Goal: Transaction & Acquisition: Purchase product/service

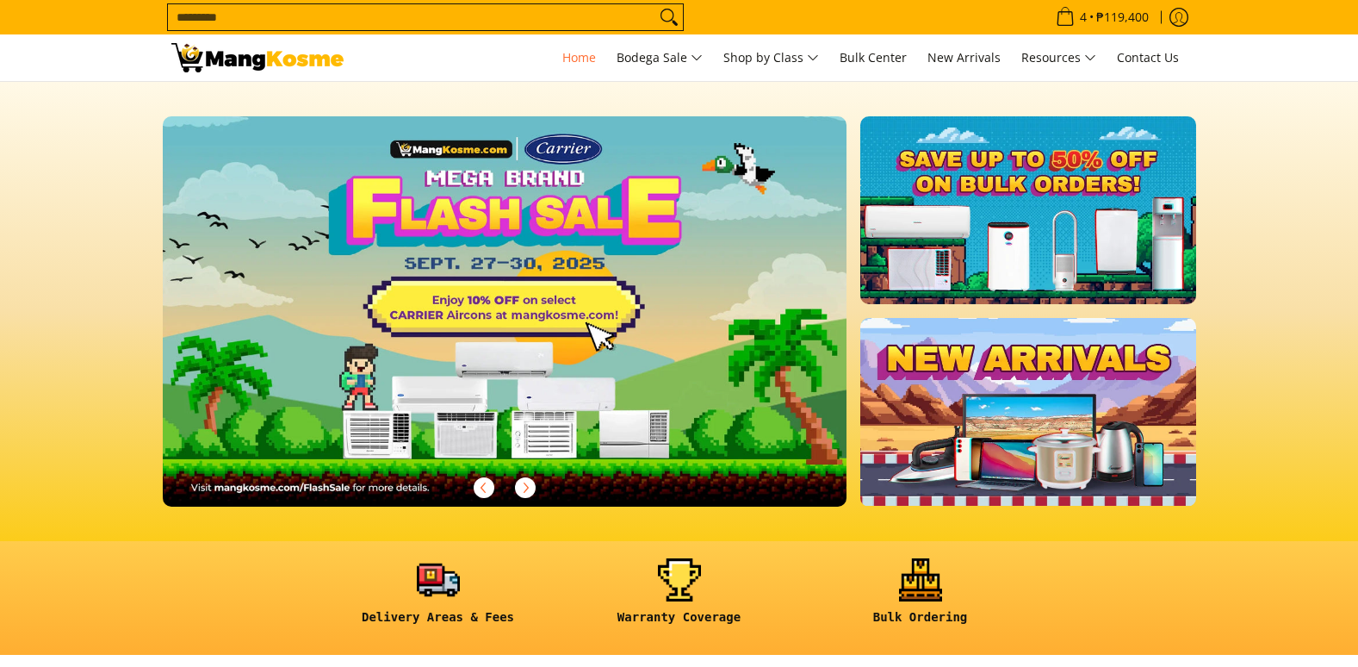
scroll to position [345, 0]
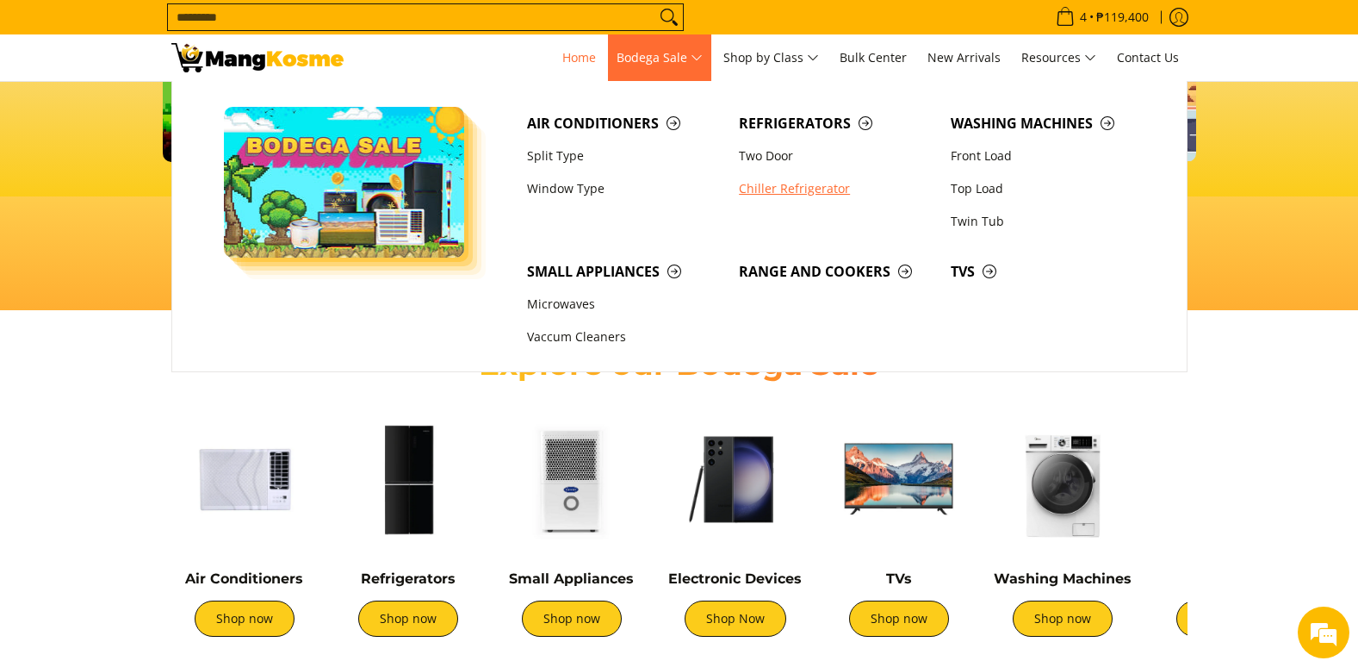
click at [827, 184] on link "Chiller Refrigerator" at bounding box center [836, 188] width 212 height 33
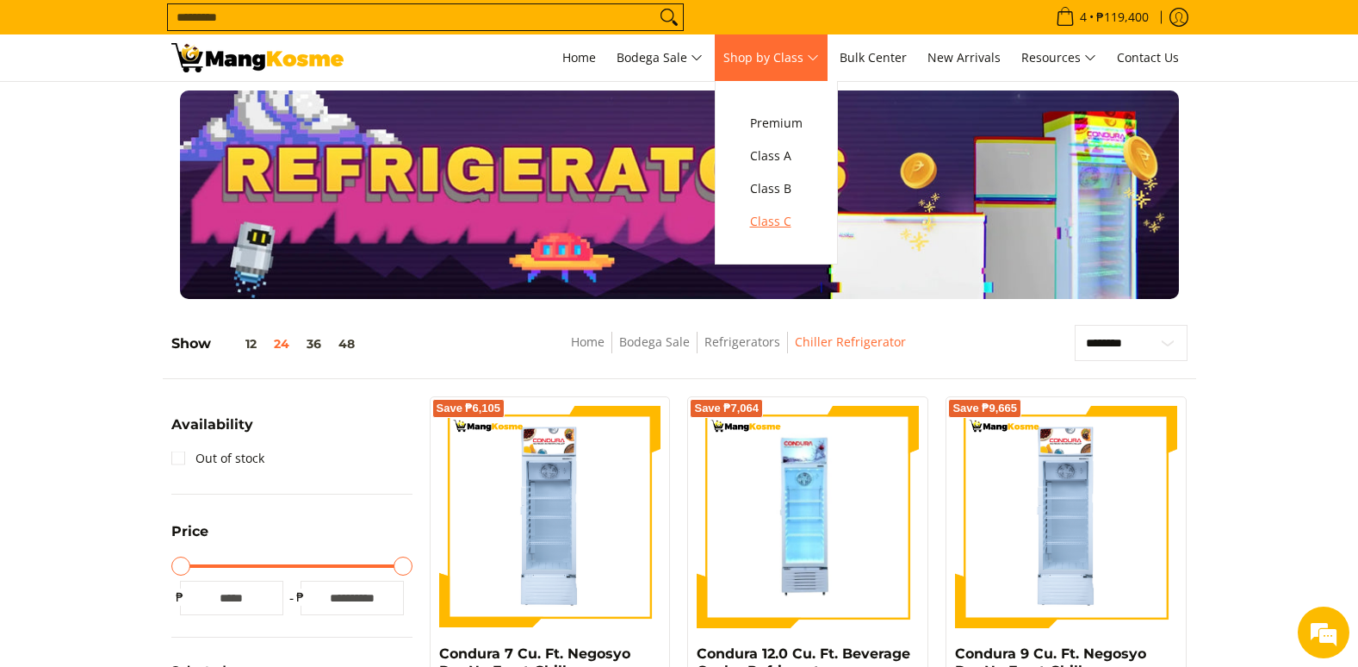
click at [779, 214] on span "Class C" at bounding box center [776, 222] width 53 height 22
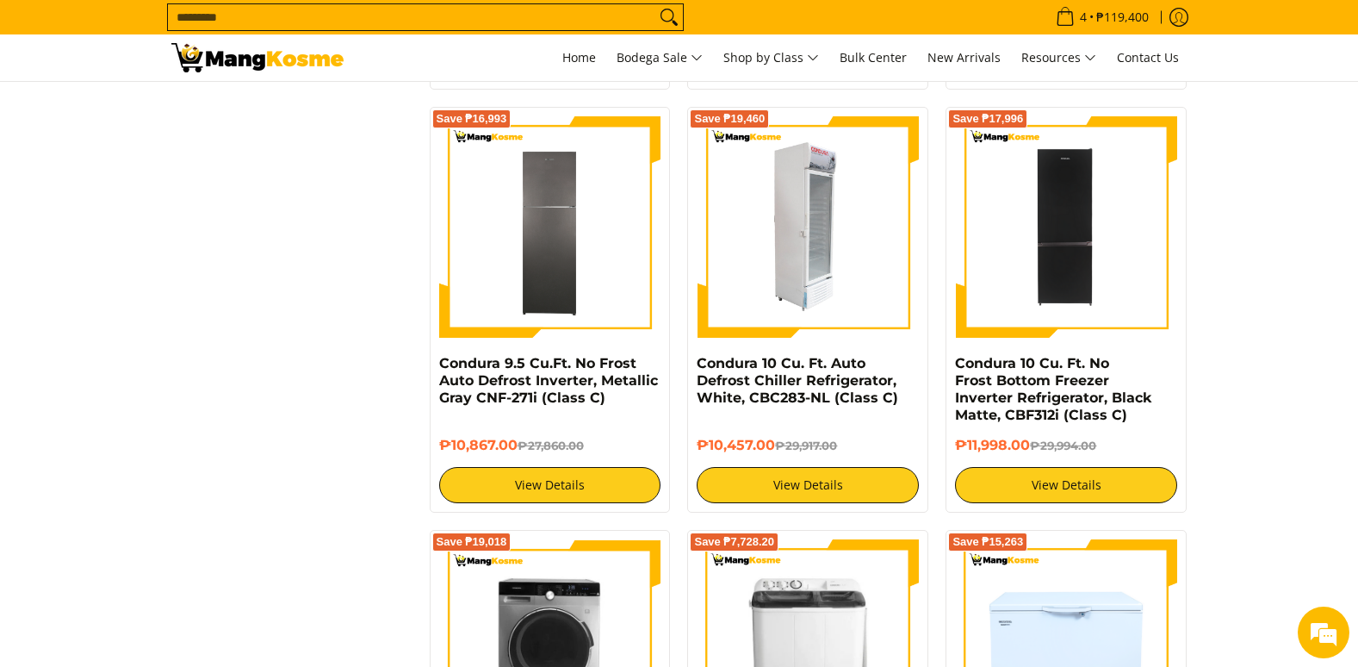
click at [835, 173] on img at bounding box center [808, 227] width 222 height 222
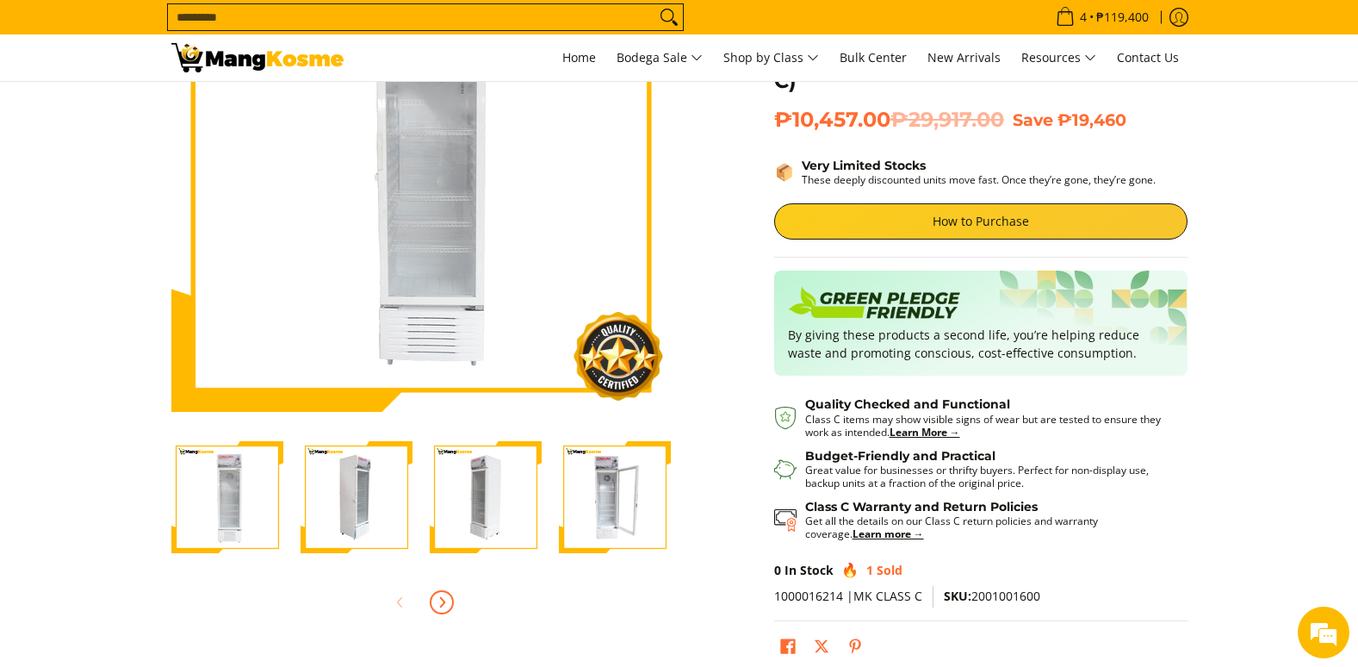
scroll to position [258, 0]
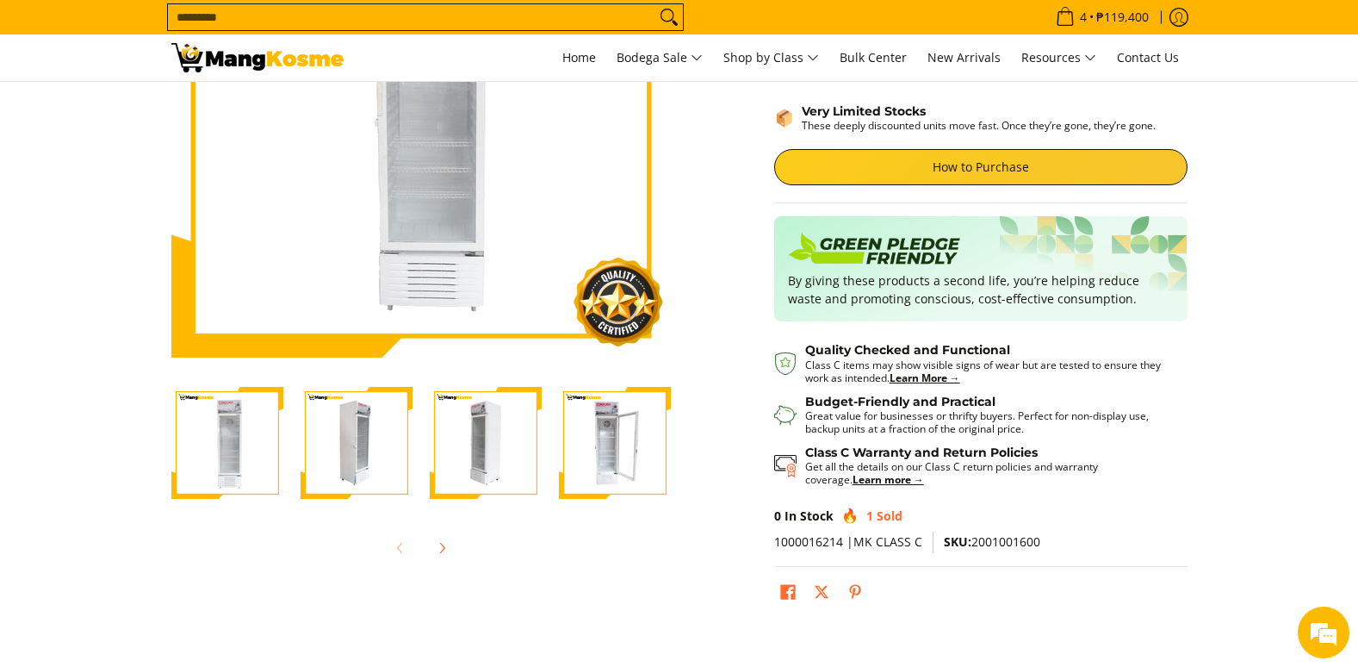
click at [226, 466] on img "Condura 10 Cu. Ft. Auto Defrost Chiller Refrigerator, White, CBC283-NL (Class C…" at bounding box center [227, 443] width 112 height 112
click at [320, 456] on img "Condura 10 Cu. Ft. Auto Defrost Chiller Refrigerator, White, CBC283-NL (Class C…" at bounding box center [357, 443] width 112 height 112
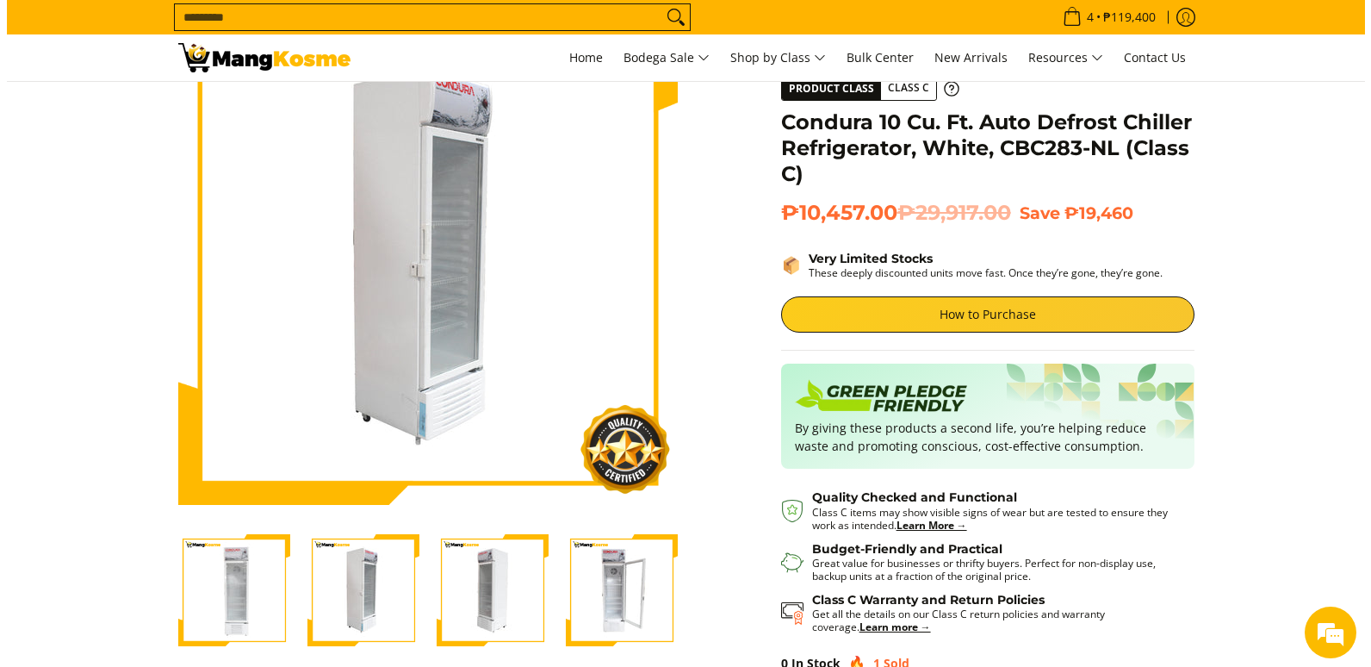
scroll to position [86, 0]
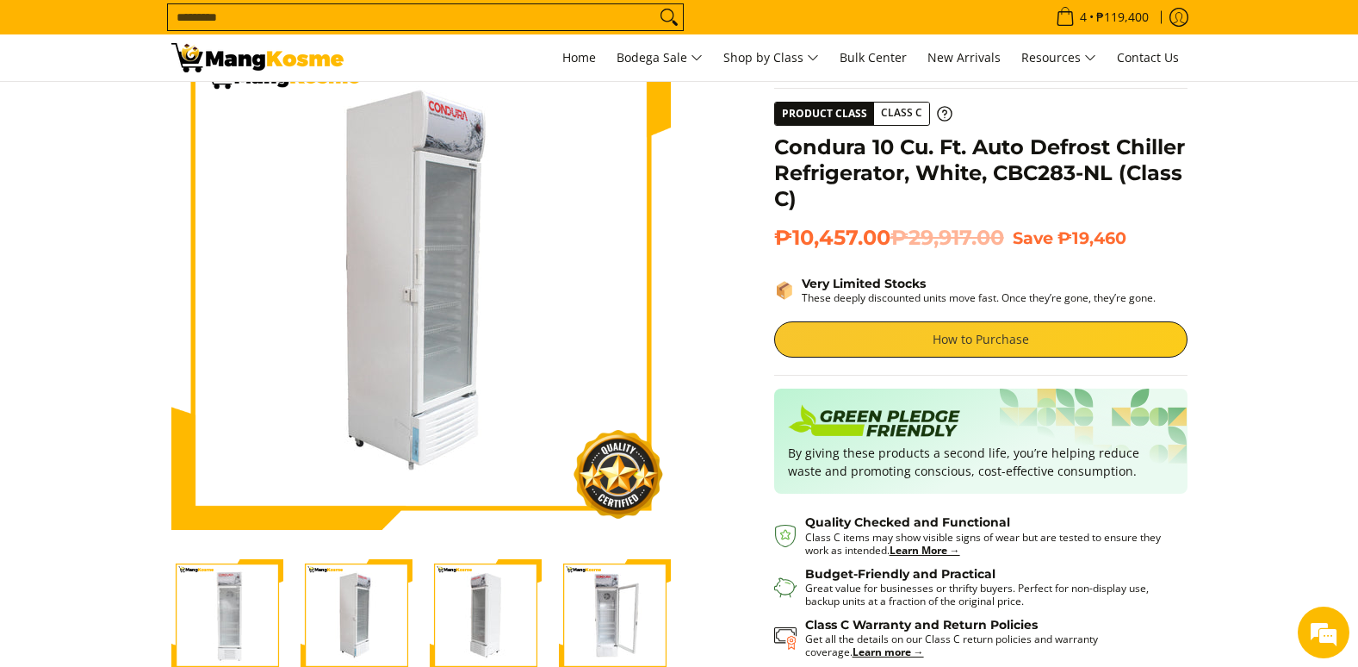
click at [905, 342] on link "How to Purchase" at bounding box center [980, 339] width 413 height 36
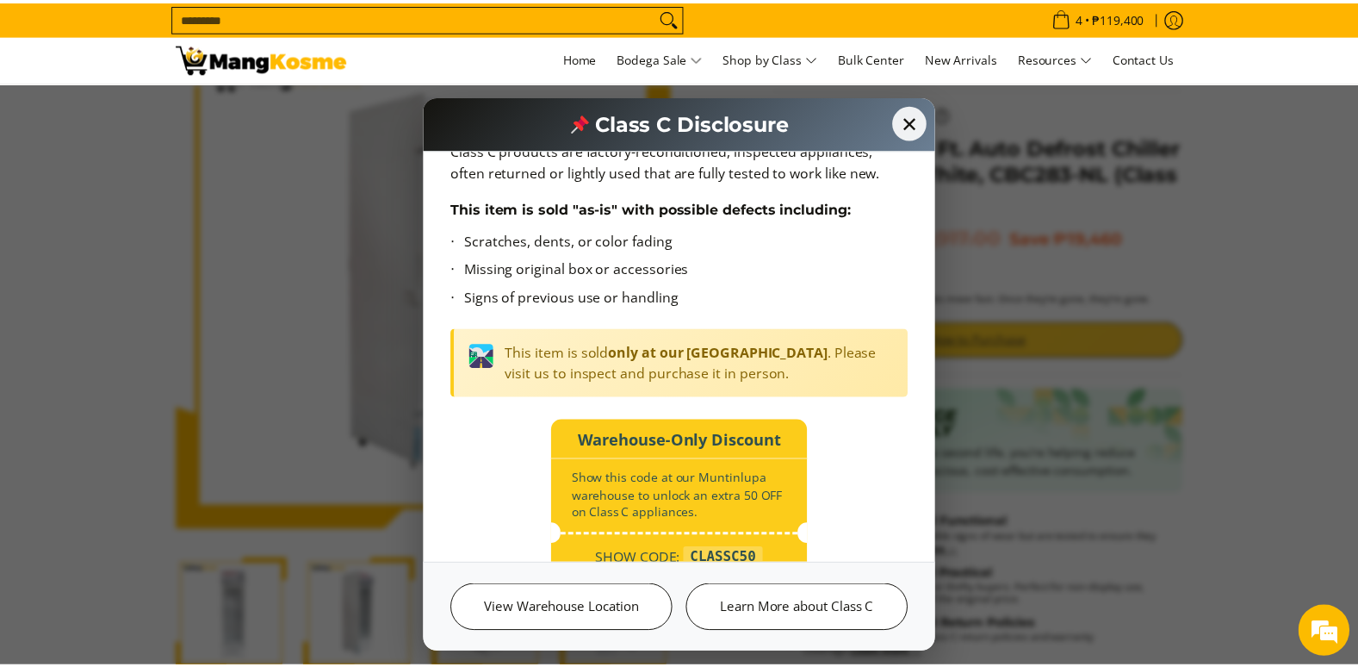
scroll to position [130, 0]
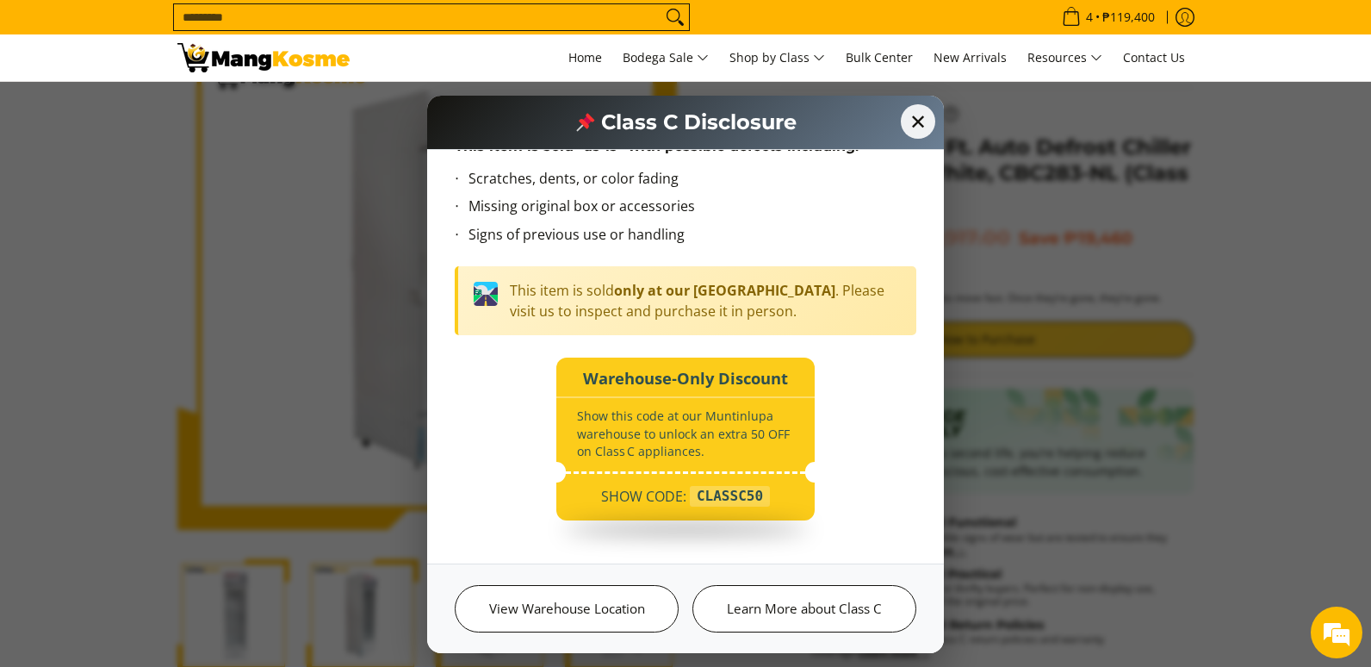
click at [634, 494] on span "SHOW CODE:" at bounding box center [643, 496] width 85 height 21
click at [921, 117] on span "✕" at bounding box center [918, 121] width 38 height 38
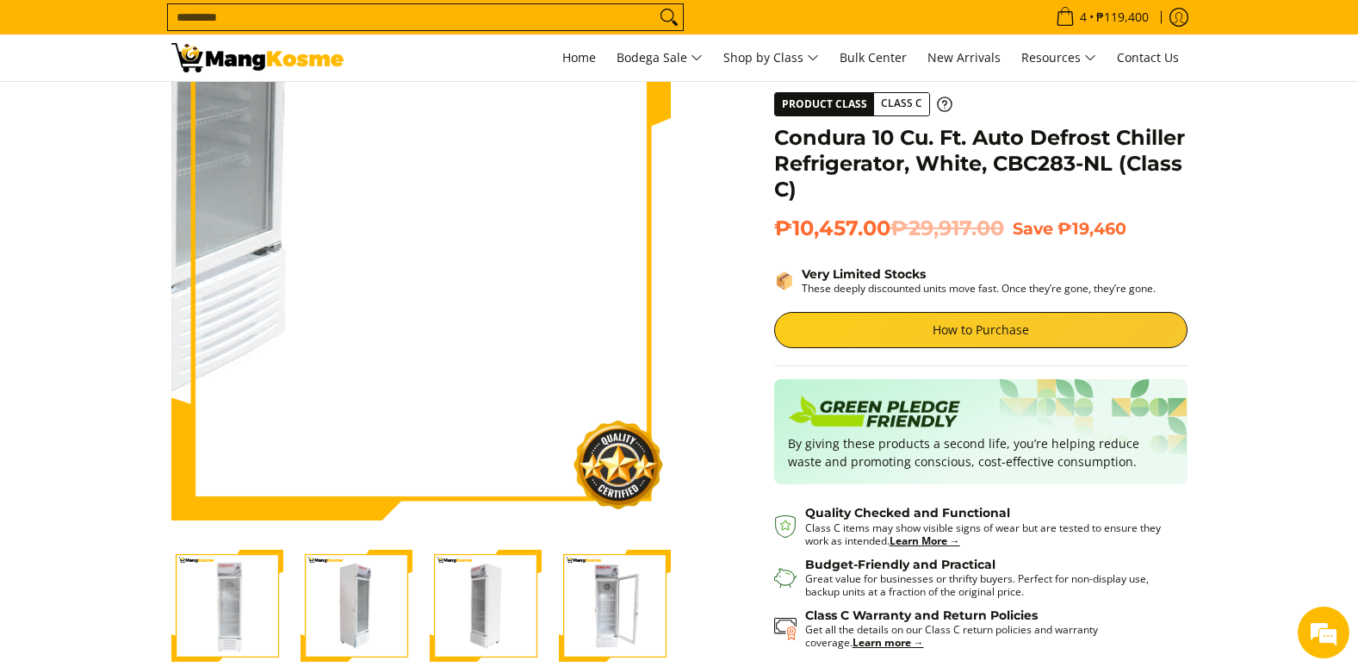
scroll to position [345, 0]
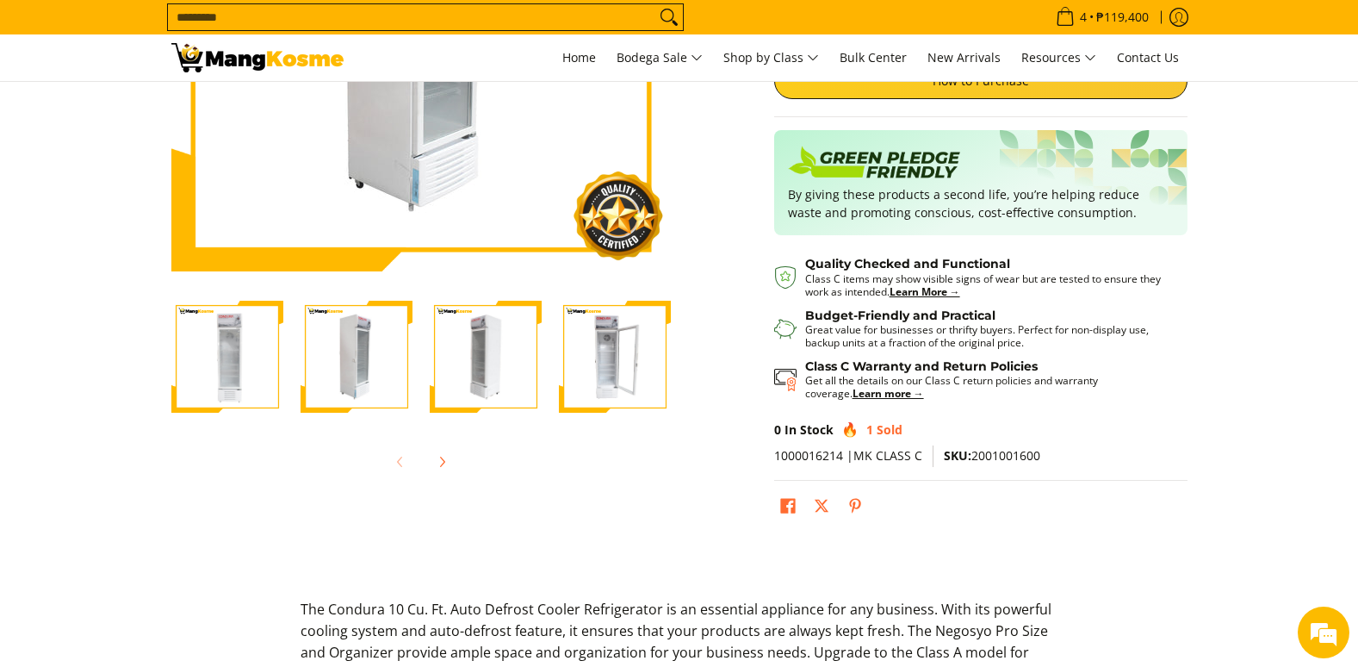
click at [619, 373] on img "Condura 10 Cu. Ft. Auto Defrost Chiller Refrigerator, White, CBC283-NL (Class C…" at bounding box center [615, 357] width 112 height 112
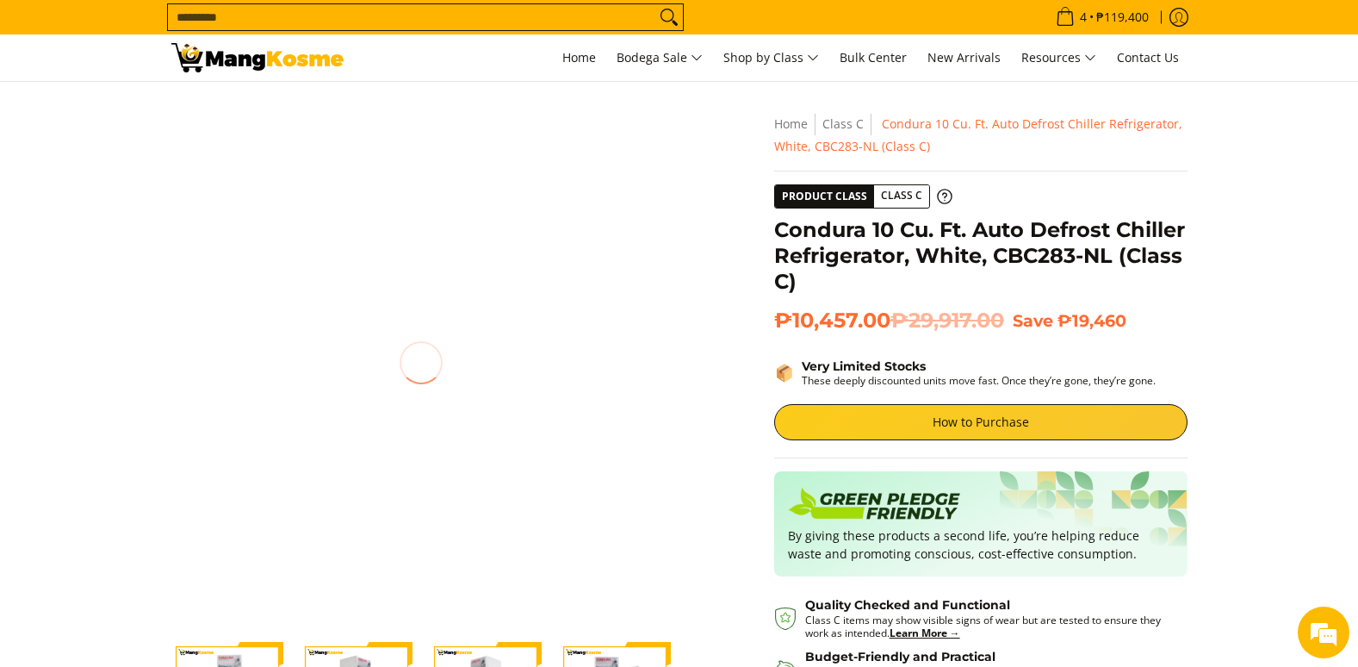
scroll to position [0, 0]
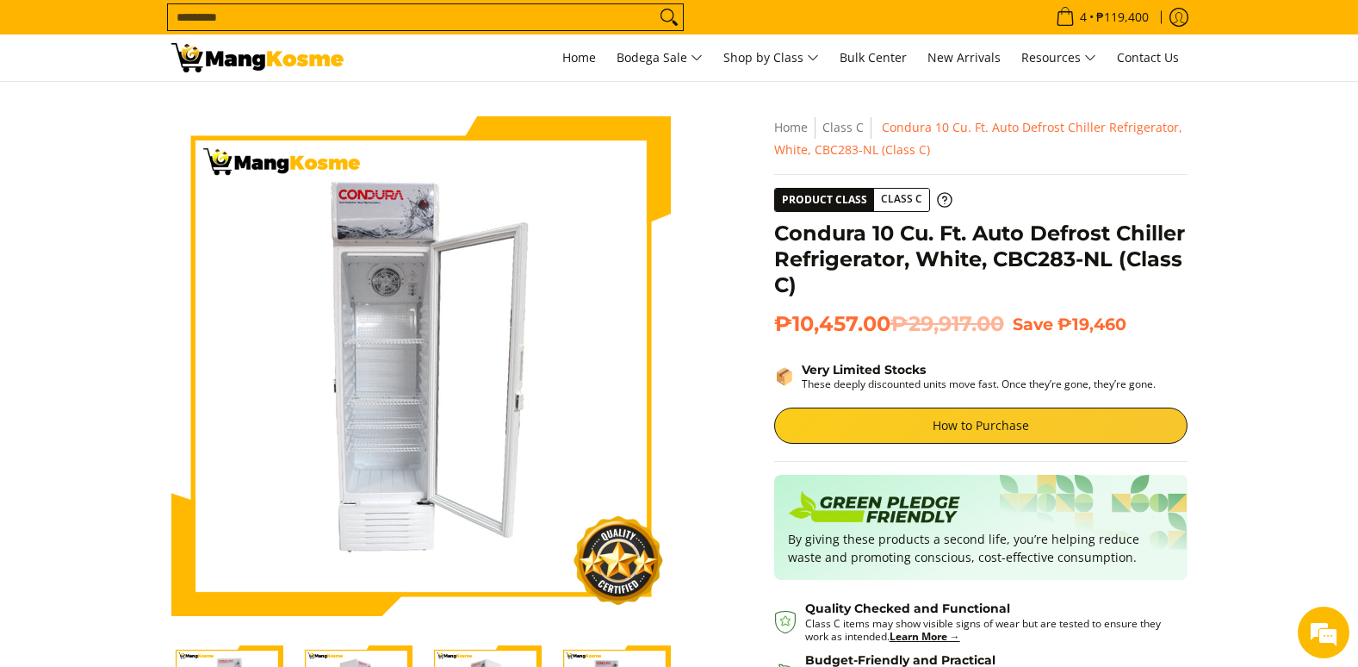
click at [706, 518] on div "Skip to Main Content Enable zoom Disable zoom Enable zoom Disable zoom Enable z…" at bounding box center [680, 503] width 1034 height 775
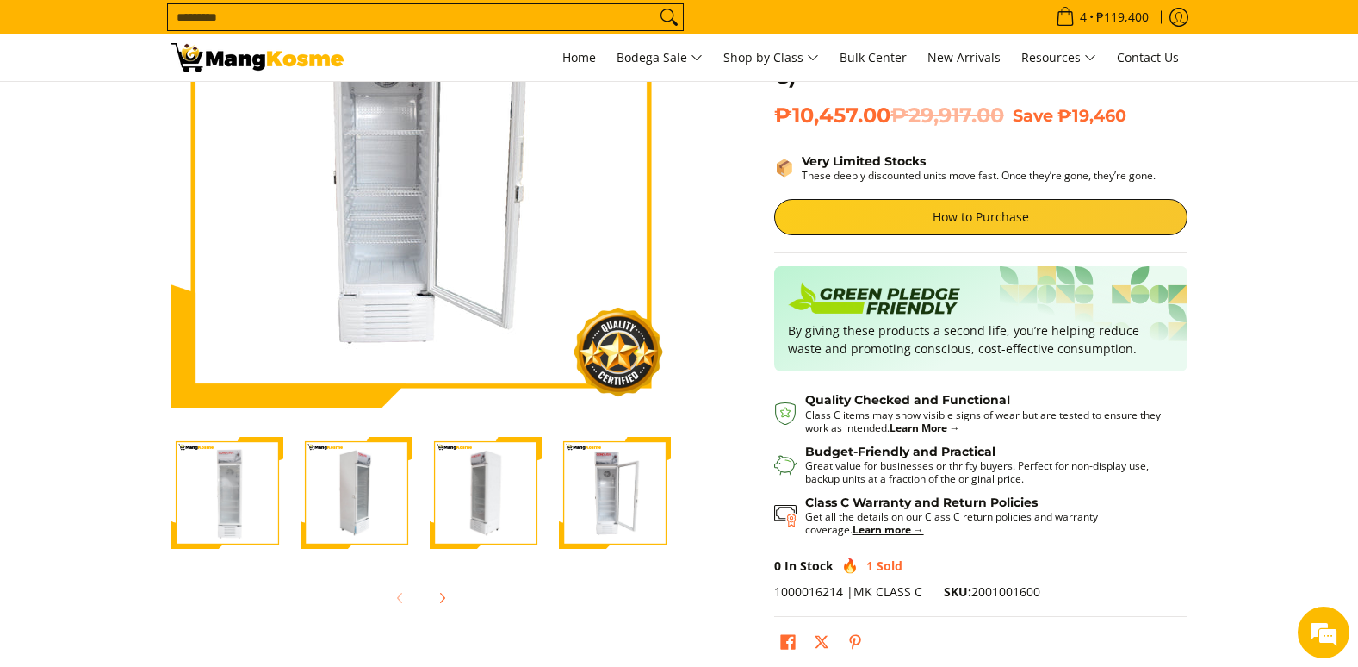
scroll to position [431, 0]
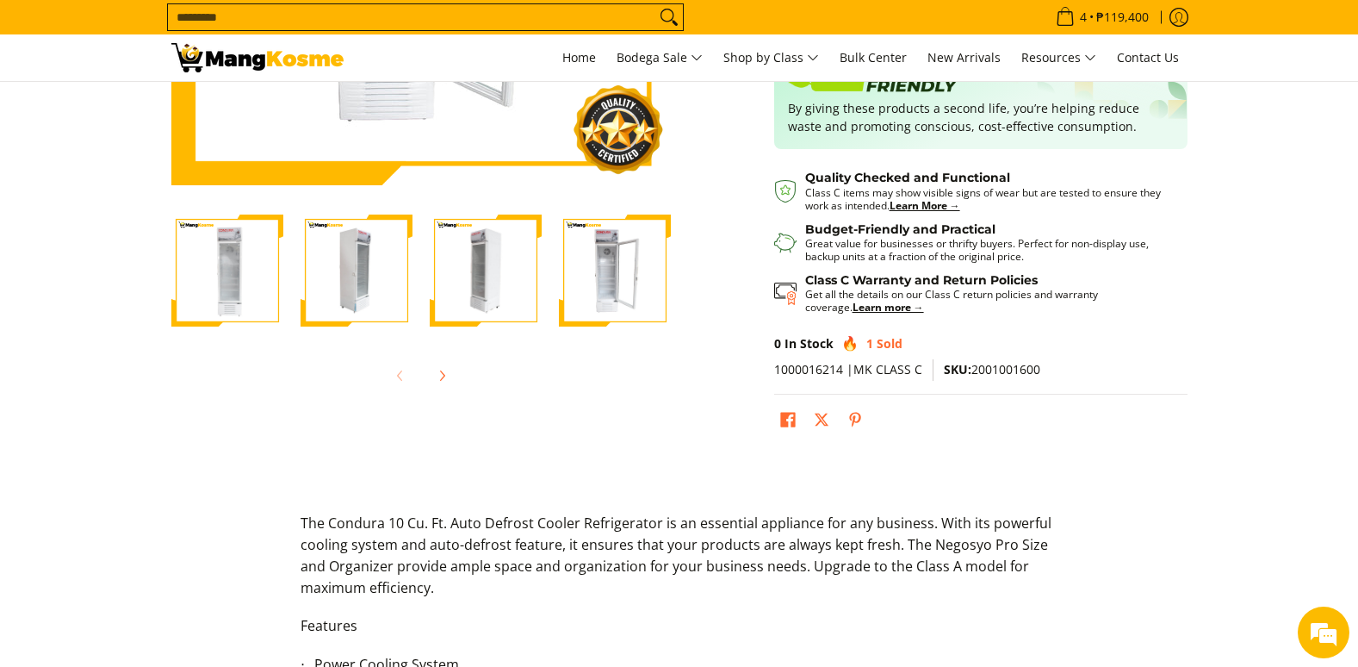
click at [491, 322] on img "Condura 10 Cu. Ft. Auto Defrost Chiller Refrigerator, White, CBC283-NL (Class C…" at bounding box center [486, 270] width 112 height 112
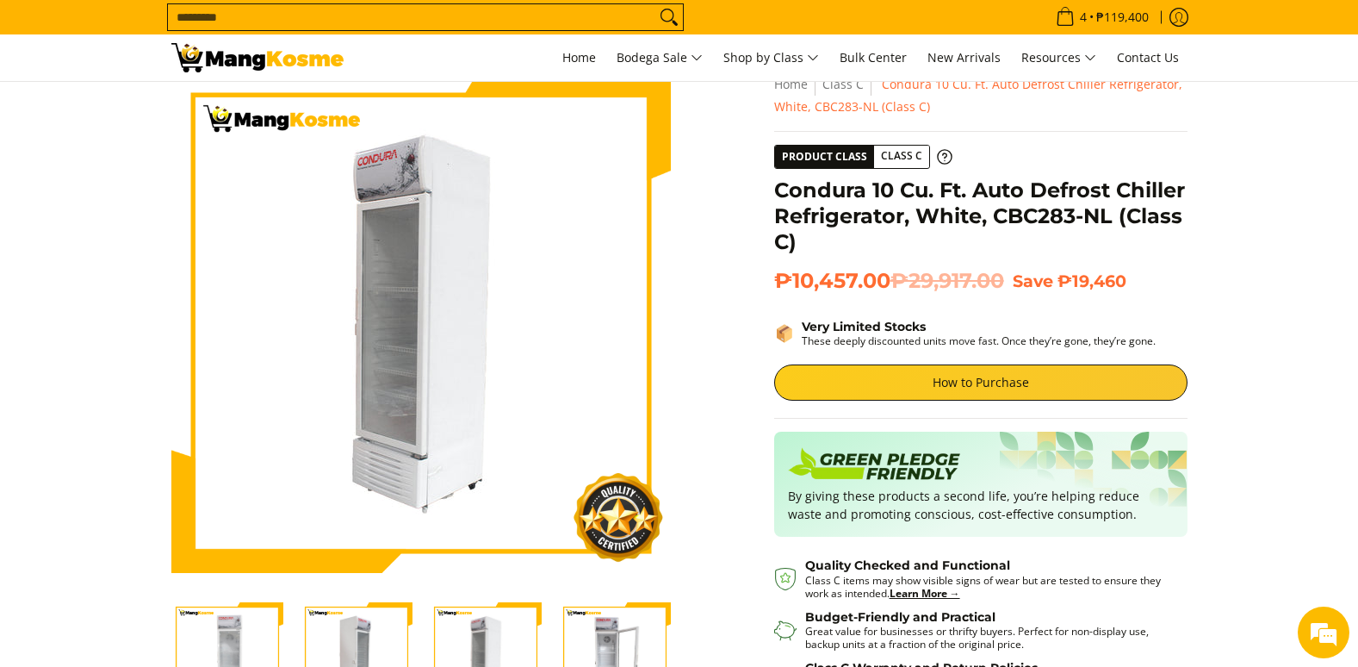
scroll to position [258, 0]
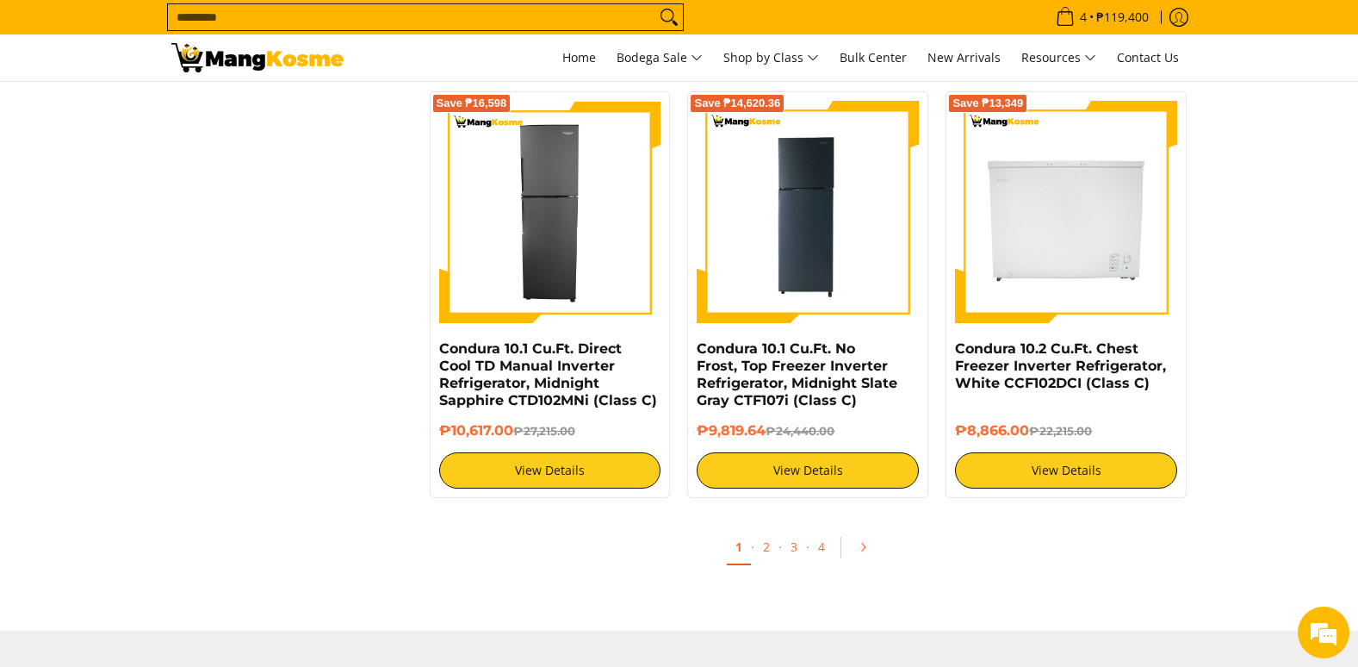
scroll to position [3287, 0]
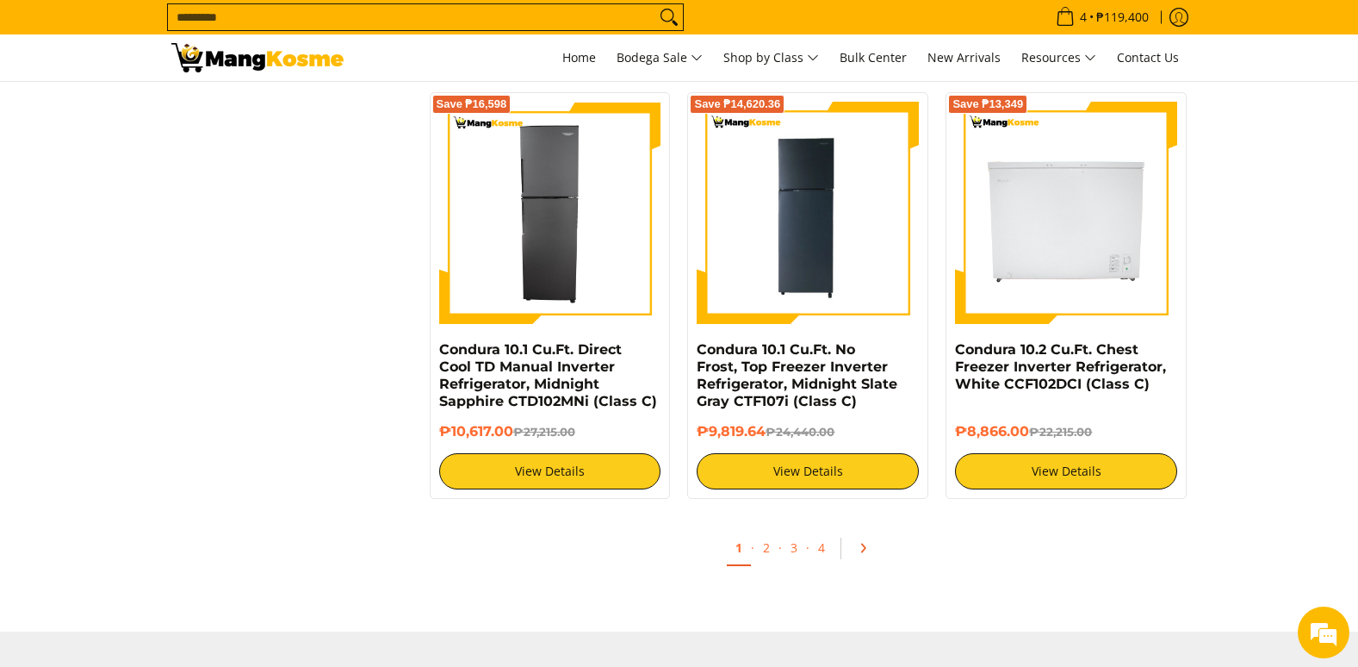
click at [854, 536] on link "Pagination" at bounding box center [868, 547] width 41 height 29
click at [762, 540] on link "2" at bounding box center [766, 548] width 24 height 35
